Goal: Task Accomplishment & Management: Manage account settings

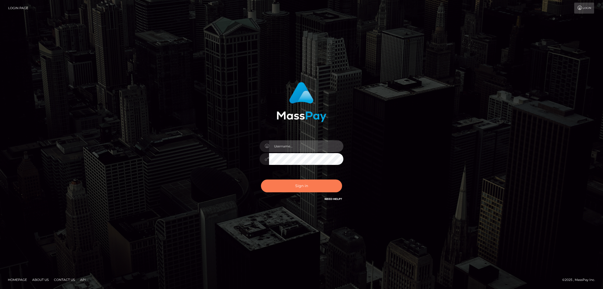
type input "nb.es"
click at [297, 183] on button "Sign in" at bounding box center [301, 186] width 81 height 13
type input "nb.es"
click at [298, 187] on button "Sign in" at bounding box center [301, 186] width 81 height 13
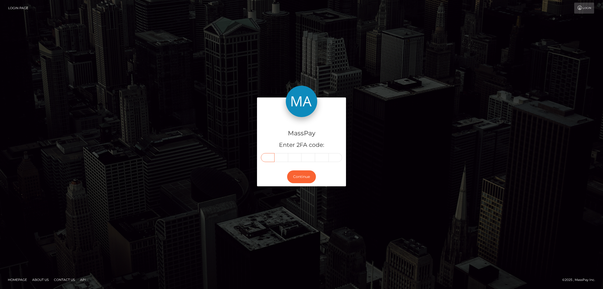
click at [267, 159] on input "text" at bounding box center [268, 157] width 14 height 9
paste input "3"
type input "3"
type input "6"
type input "7"
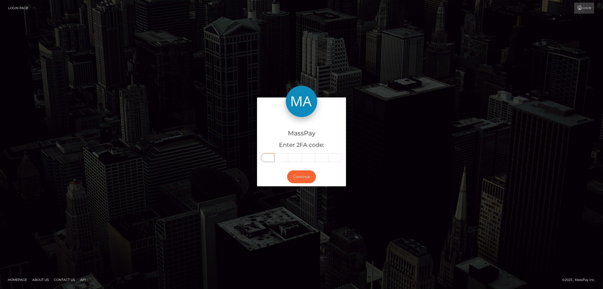
type input "8"
type input "1"
type input "8"
click at [306, 174] on button "Continue" at bounding box center [301, 177] width 29 height 13
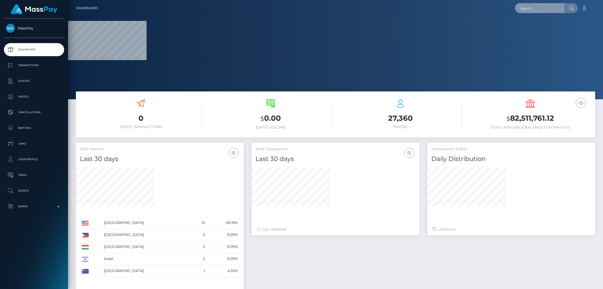
click at [541, 7] on input "text" at bounding box center [539, 8] width 49 height 10
paste input "367818"
type input "367818"
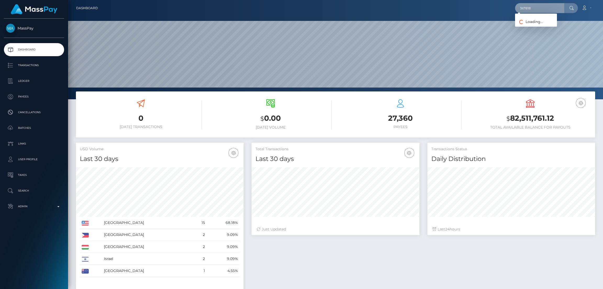
scroll to position [93, 168]
click at [534, 5] on input "text" at bounding box center [539, 8] width 49 height 10
paste input "[EMAIL_ADDRESS][DOMAIN_NAME]"
type input "jessicabmoore1987@gmail.com"
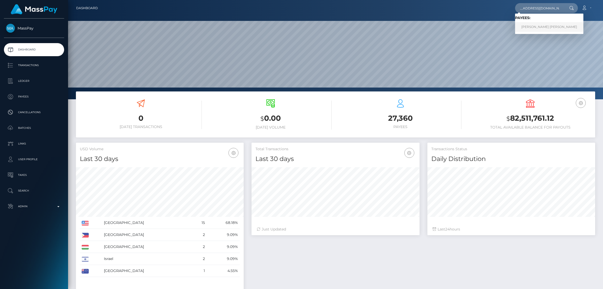
click at [544, 25] on link "JESSICA BROWN DUKE" at bounding box center [549, 27] width 68 height 10
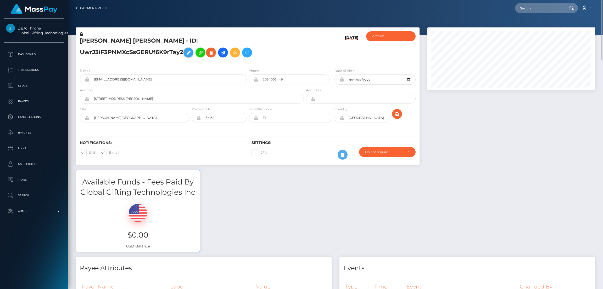
click at [192, 49] on icon at bounding box center [188, 52] width 6 height 7
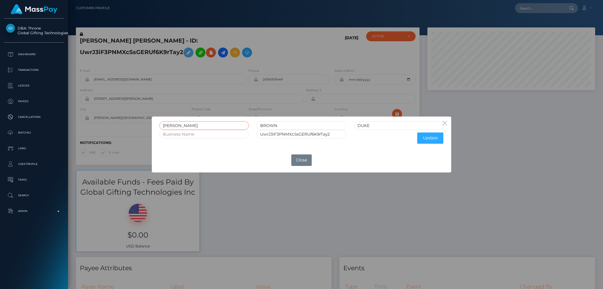
click at [175, 126] on input "JESSICA" at bounding box center [203, 125] width 89 height 9
